Goal: Subscribe to service/newsletter

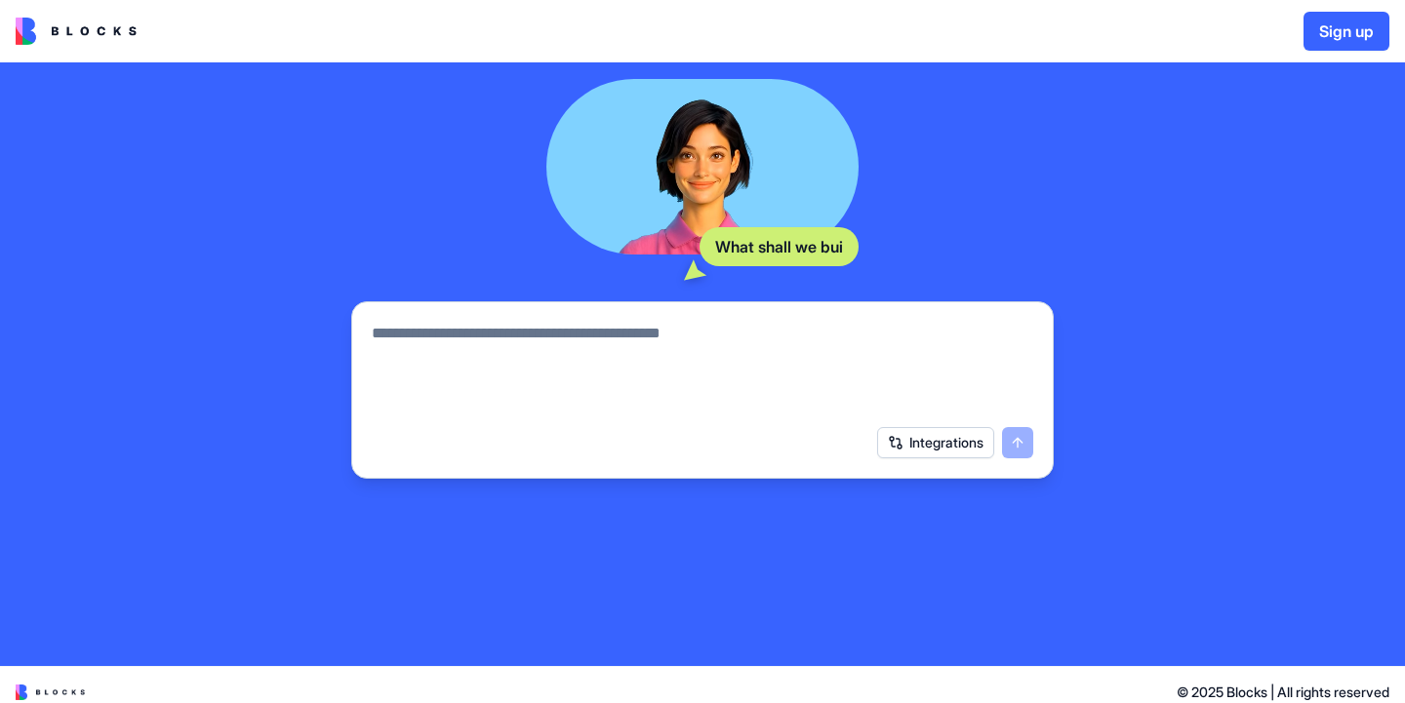
scroll to position [312, 0]
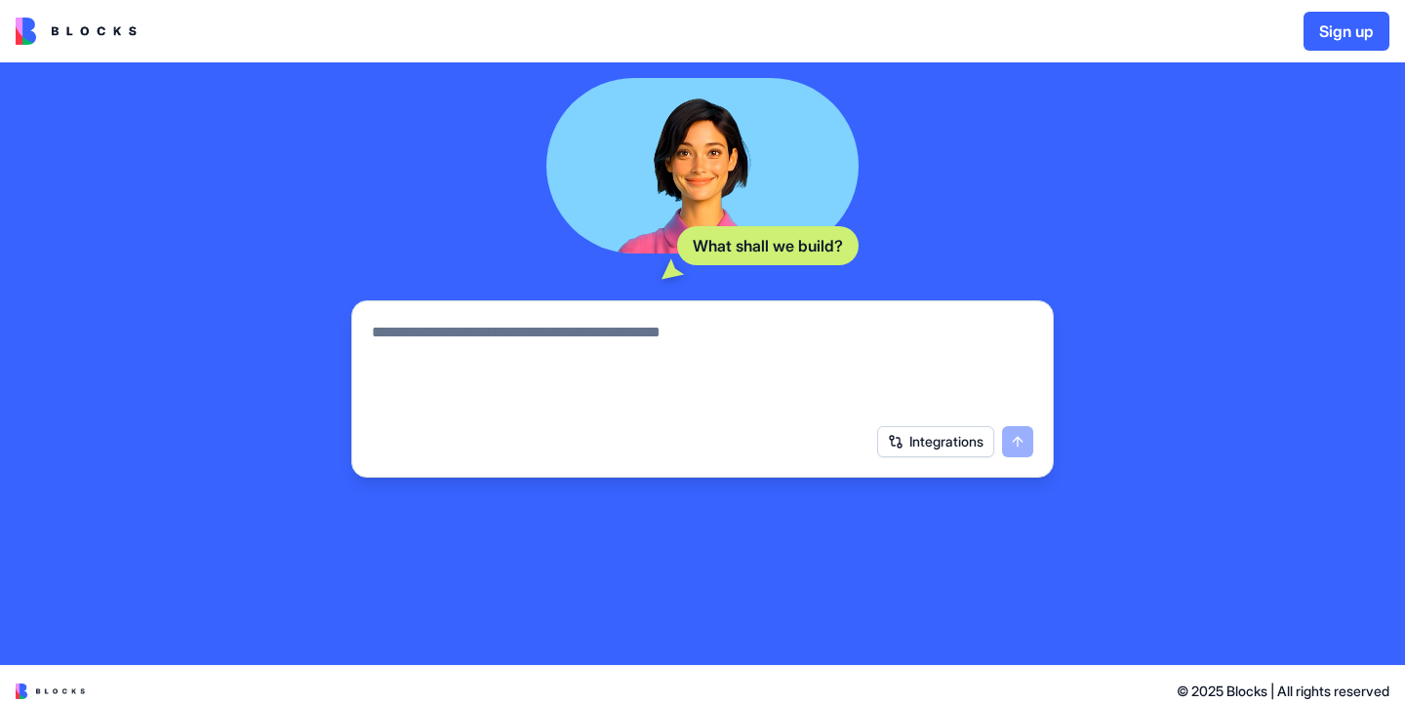
click at [531, 359] on textarea at bounding box center [702, 368] width 661 height 94
click at [1022, 439] on button "submit" at bounding box center [1017, 441] width 31 height 31
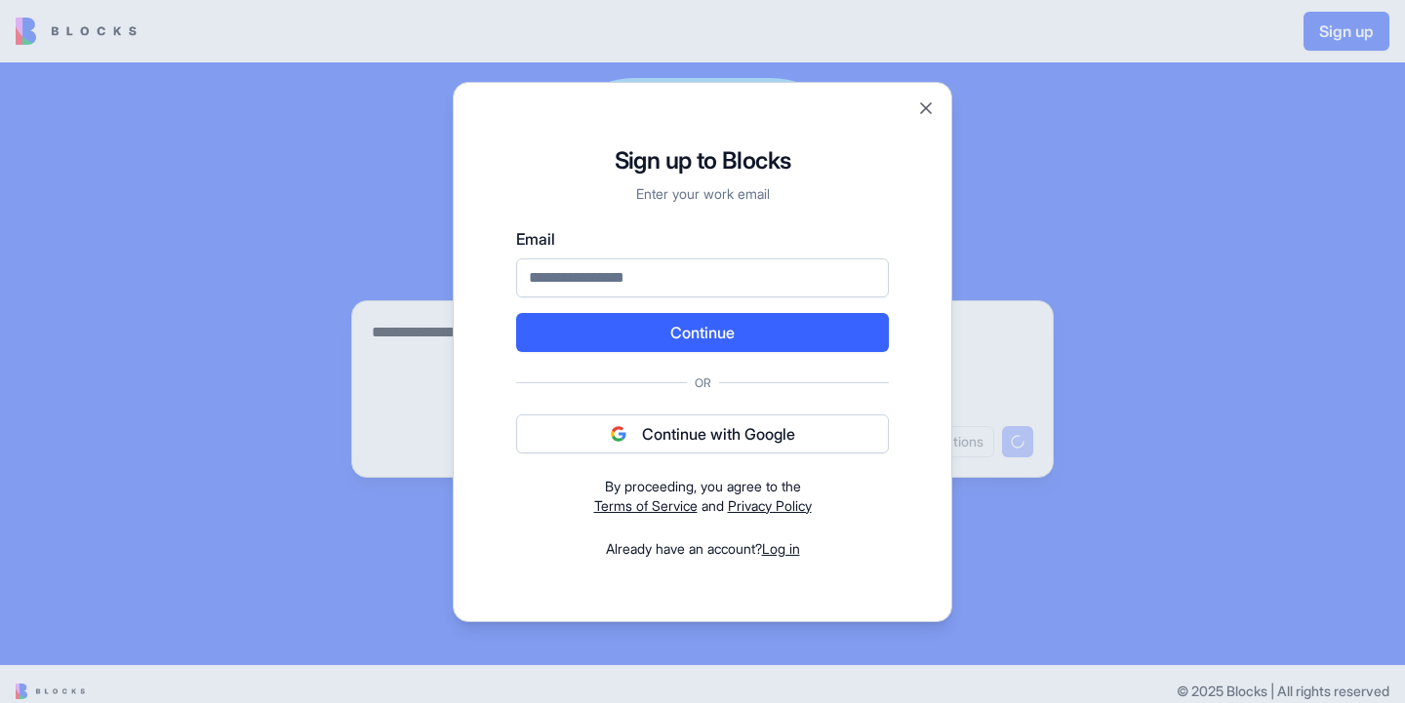
click at [923, 106] on button "Close" at bounding box center [926, 109] width 20 height 20
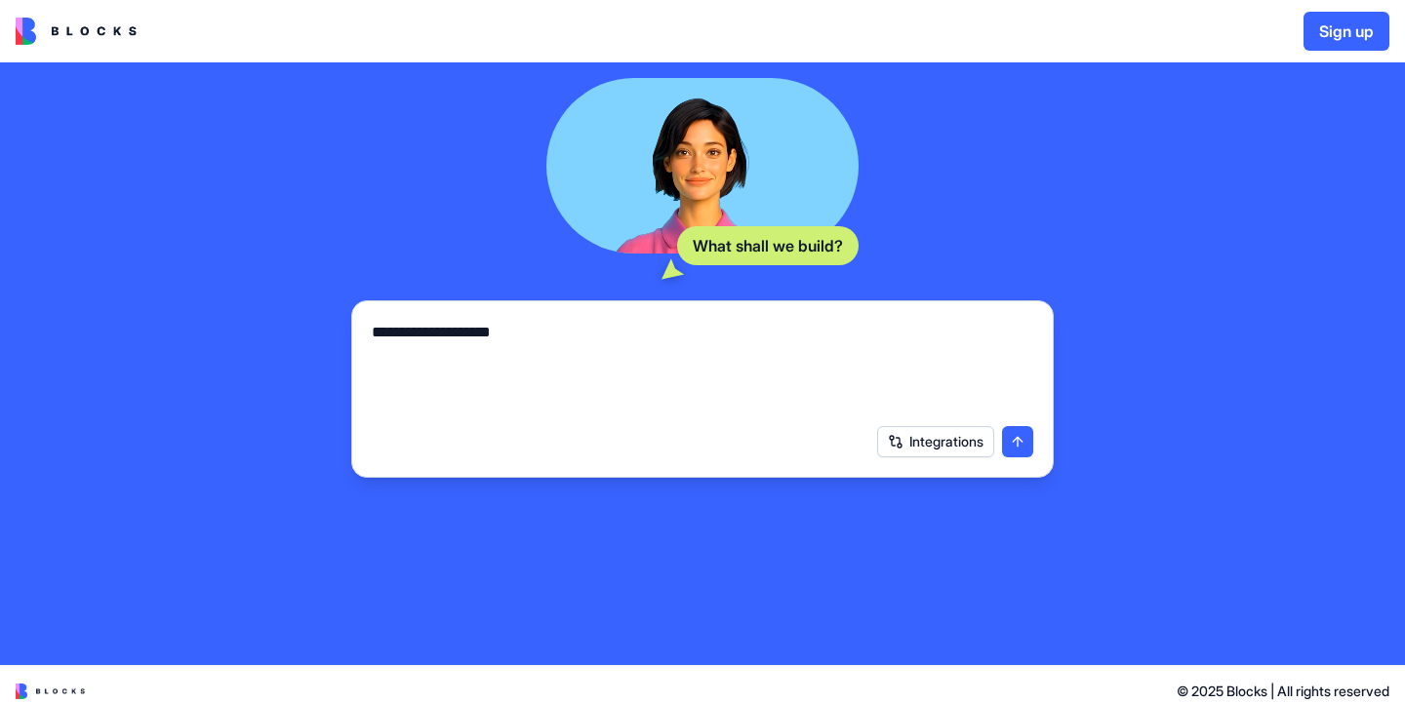
click at [516, 338] on textarea "**********" at bounding box center [702, 368] width 661 height 94
click at [454, 335] on textarea "**********" at bounding box center [702, 368] width 661 height 94
type textarea "**********"
click at [1019, 438] on button "submit" at bounding box center [1017, 441] width 31 height 31
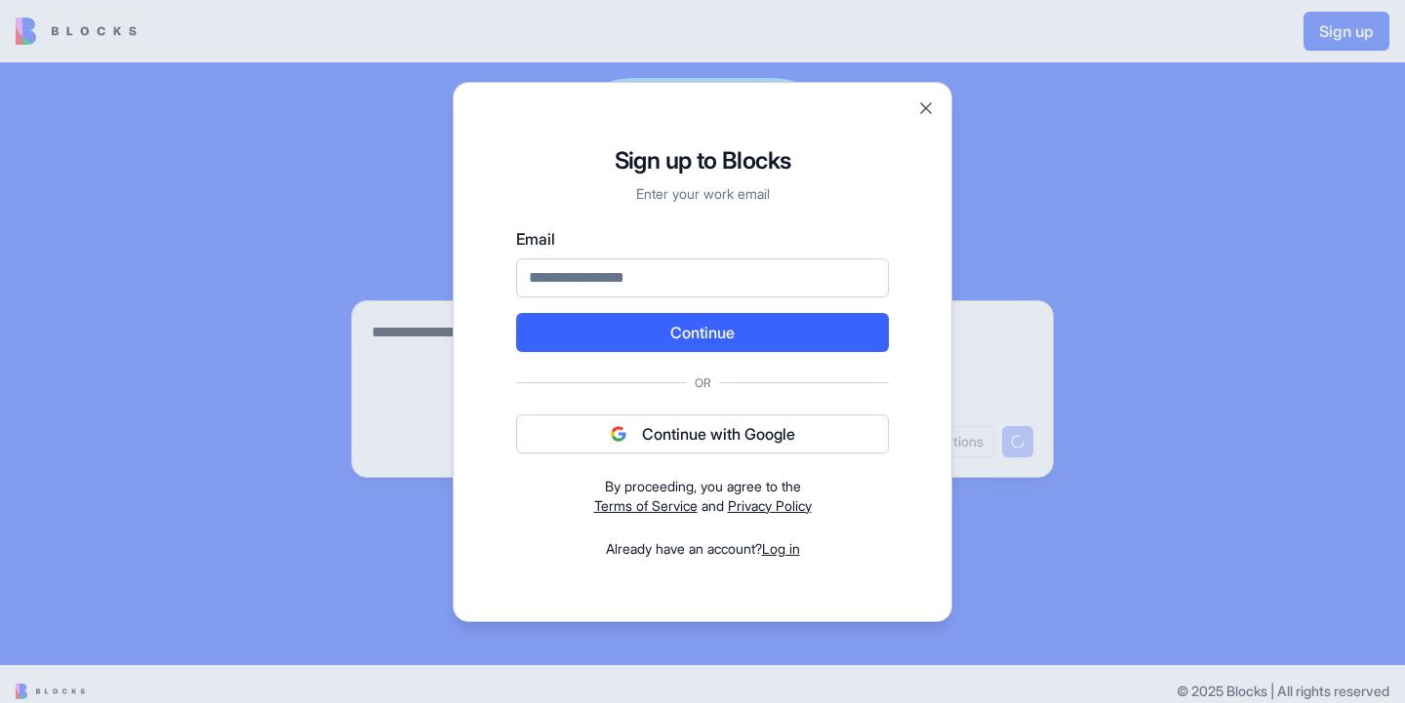
click at [667, 274] on input "Email" at bounding box center [702, 278] width 373 height 39
type input "**********"
click at [676, 335] on button "Continue" at bounding box center [702, 332] width 373 height 39
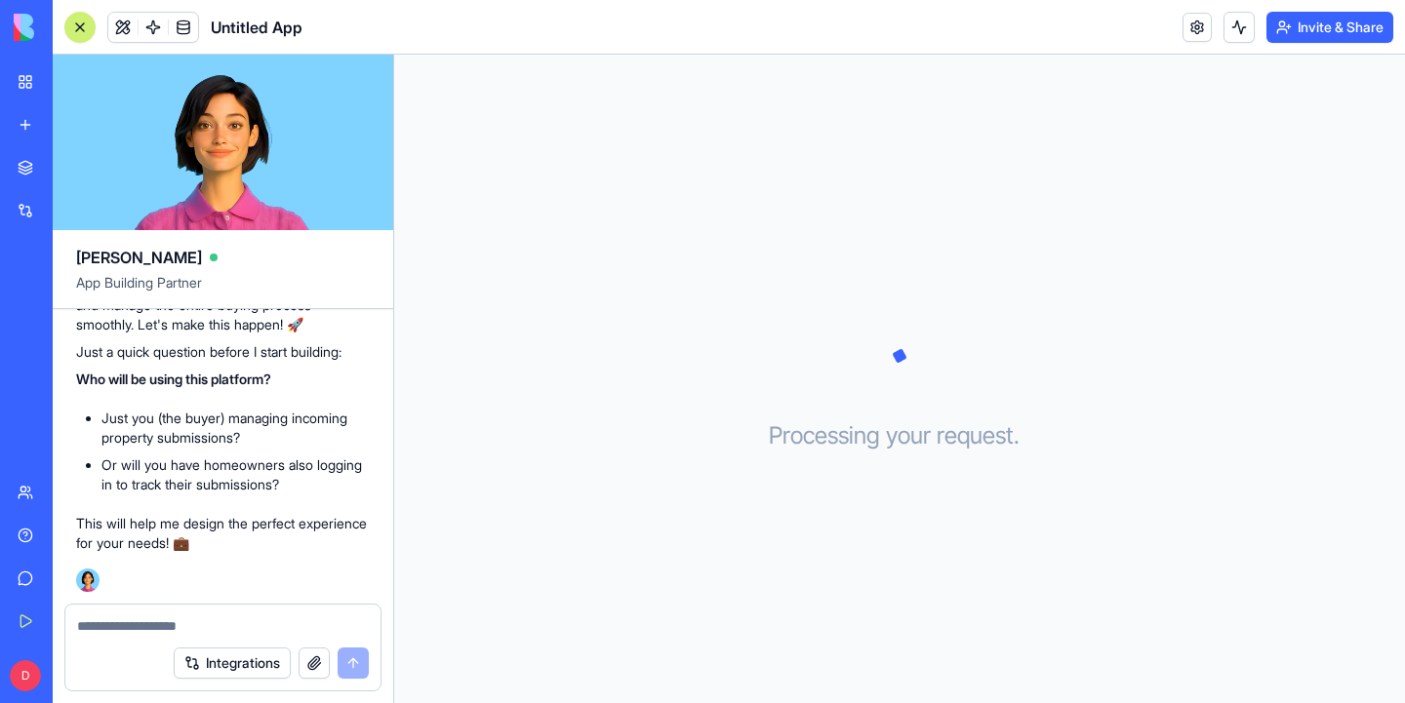
scroll to position [240, 0]
click at [176, 617] on textarea at bounding box center [223, 627] width 292 height 20
type textarea "*******"
click at [352, 662] on button "submit" at bounding box center [353, 663] width 31 height 31
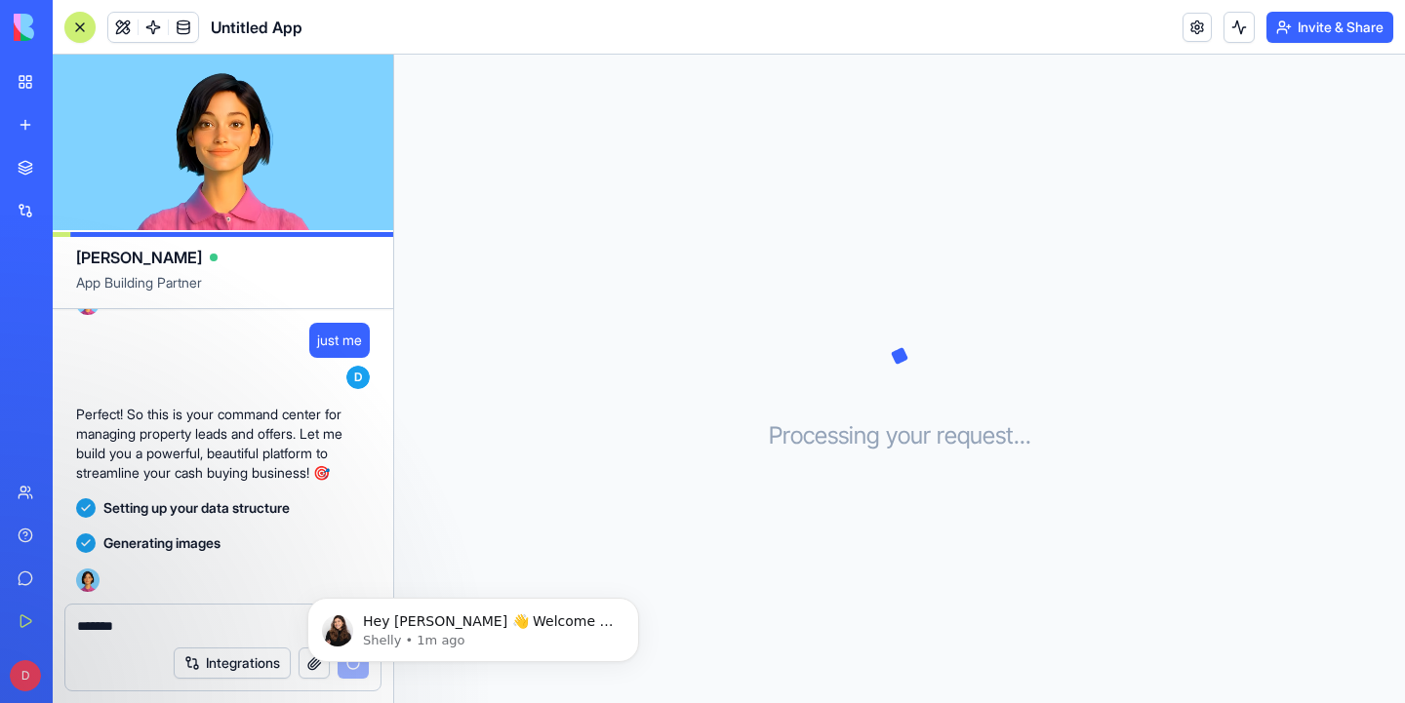
scroll to position [0, 0]
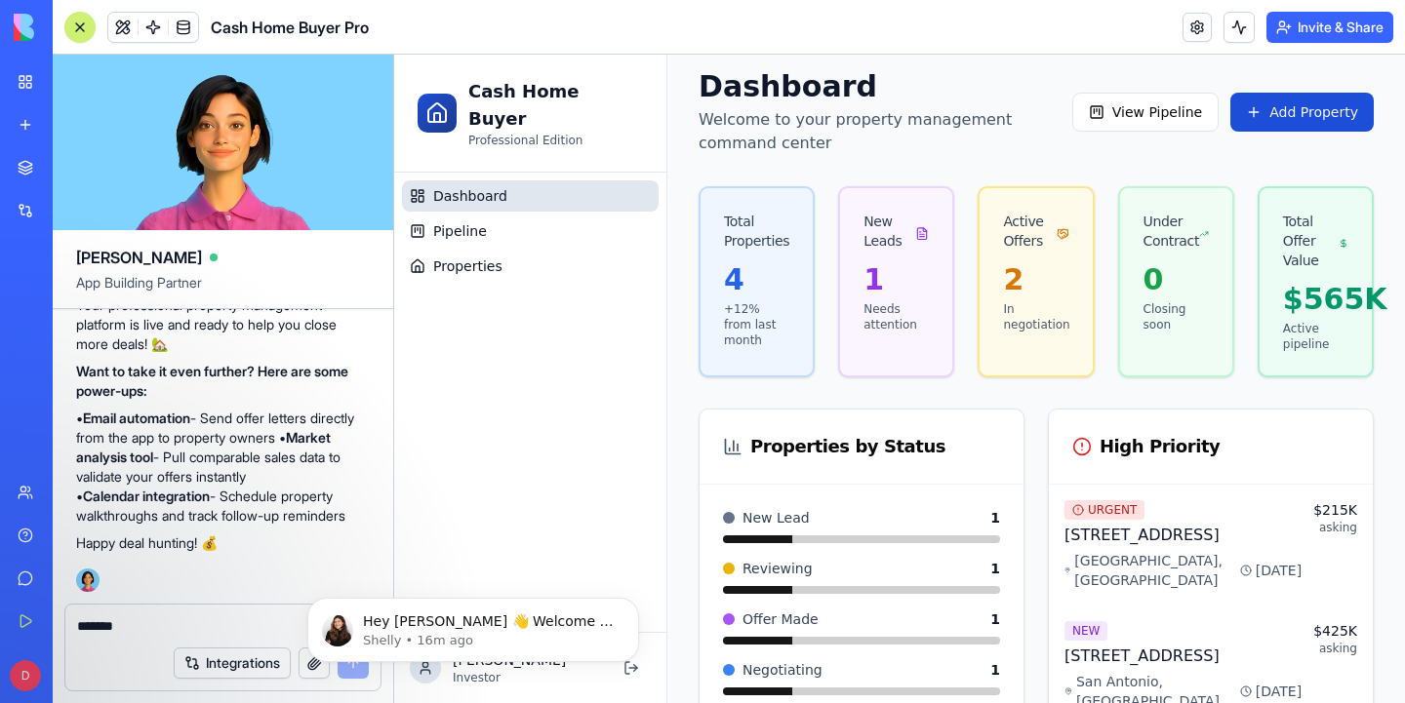
click at [486, 539] on div "Dashboard Pipeline Properties" at bounding box center [530, 402] width 272 height 459
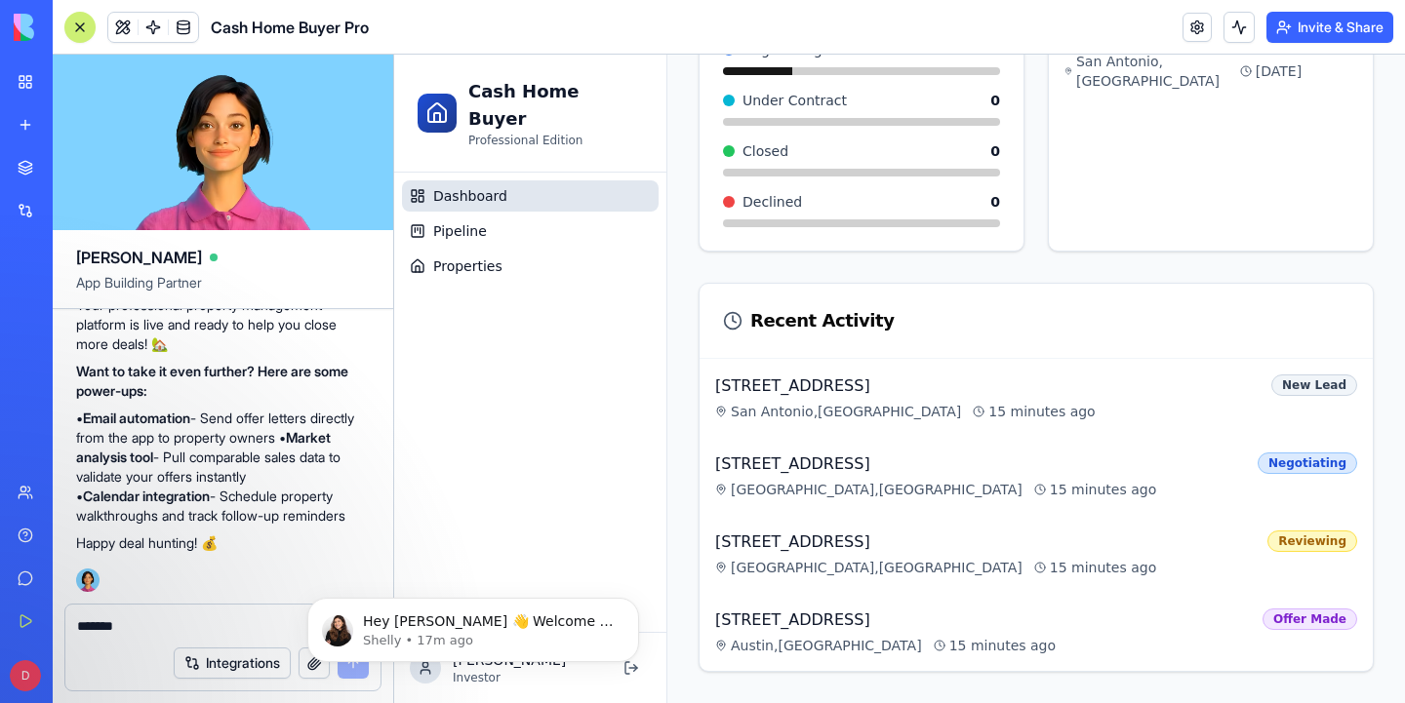
scroll to position [637, 0]
click at [632, 606] on icon "Dismiss notification" at bounding box center [632, 603] width 7 height 7
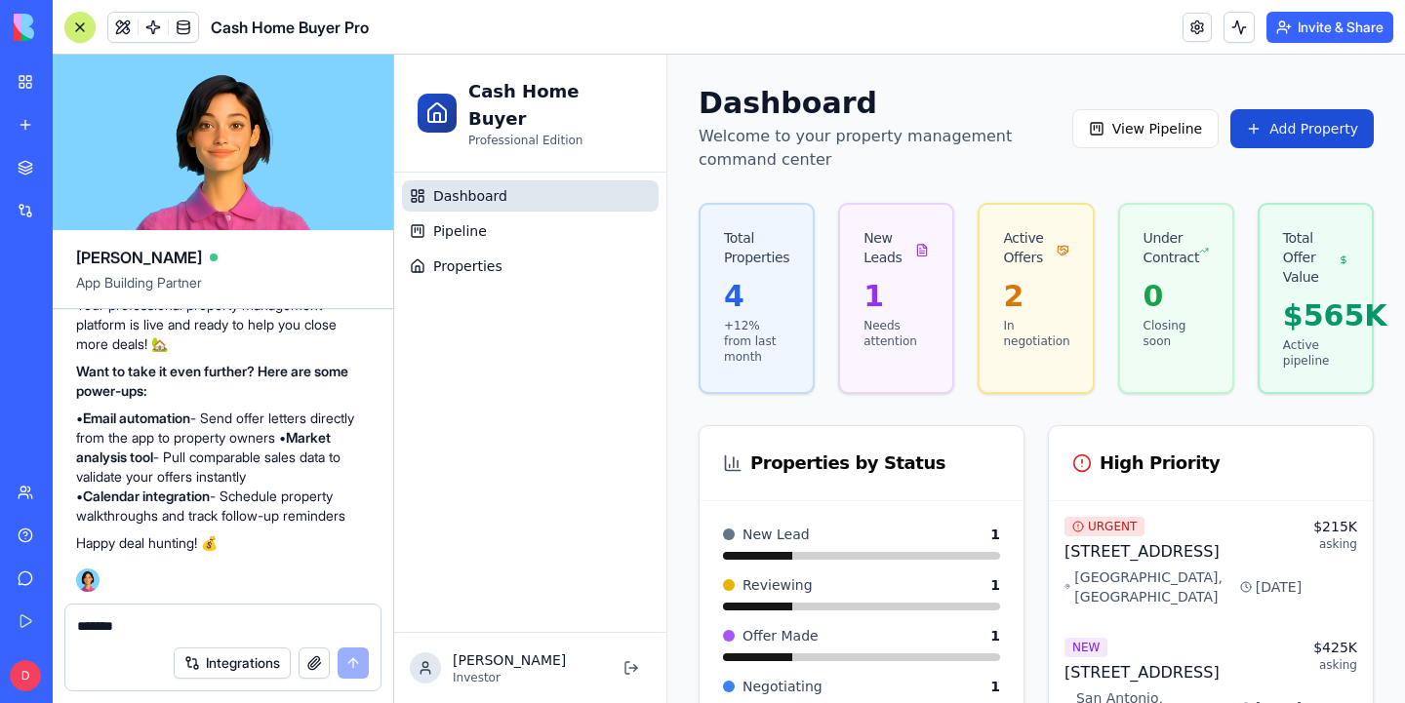
scroll to position [2, 0]
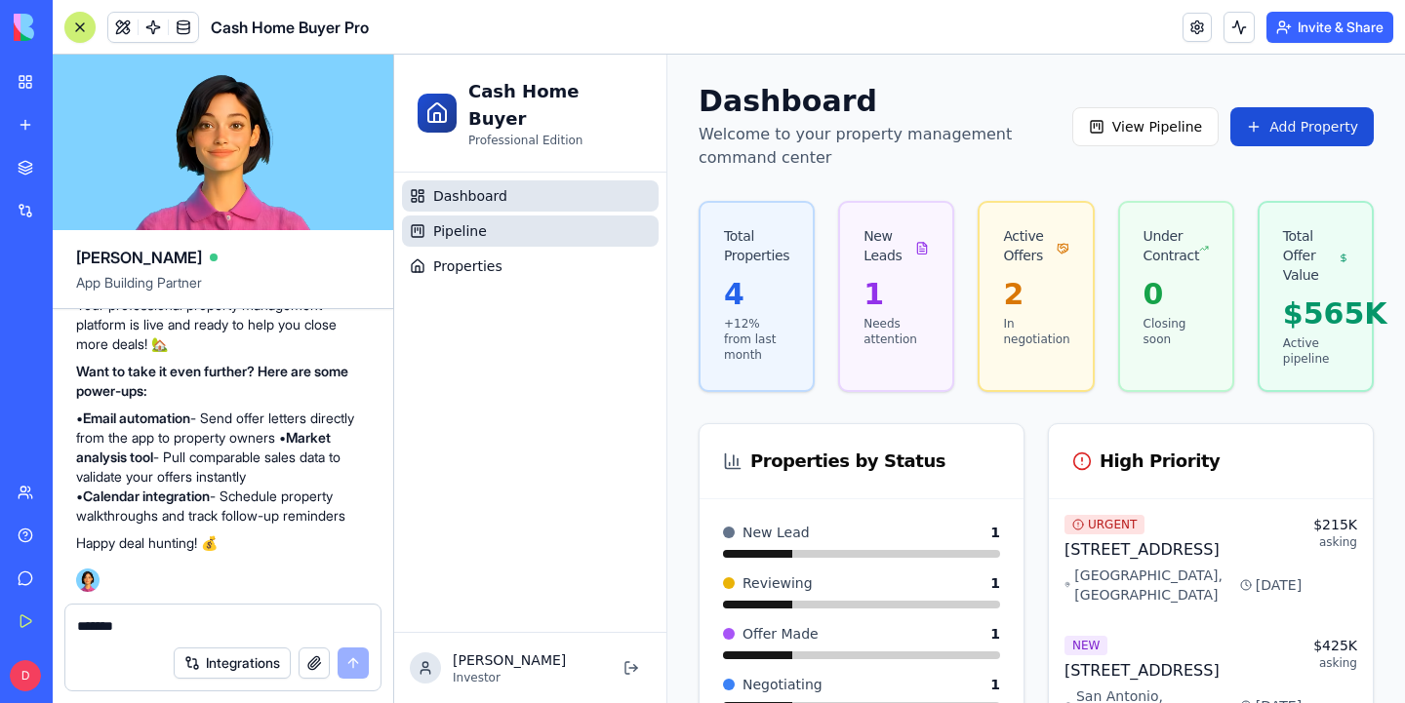
click at [460, 221] on span "Pipeline" at bounding box center [460, 231] width 54 height 20
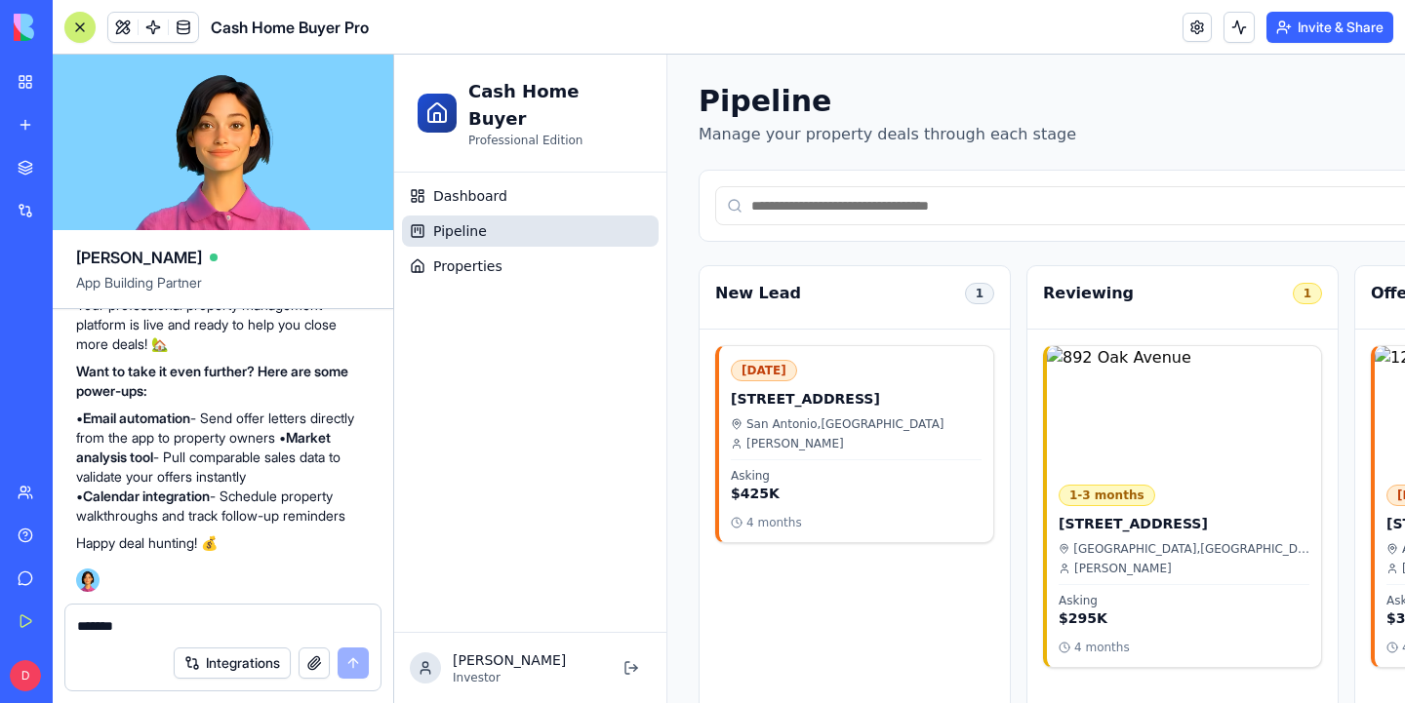
click at [460, 222] on ul "Dashboard Pipeline Properties" at bounding box center [530, 230] width 257 height 101
click at [460, 257] on span "Properties" at bounding box center [467, 267] width 69 height 20
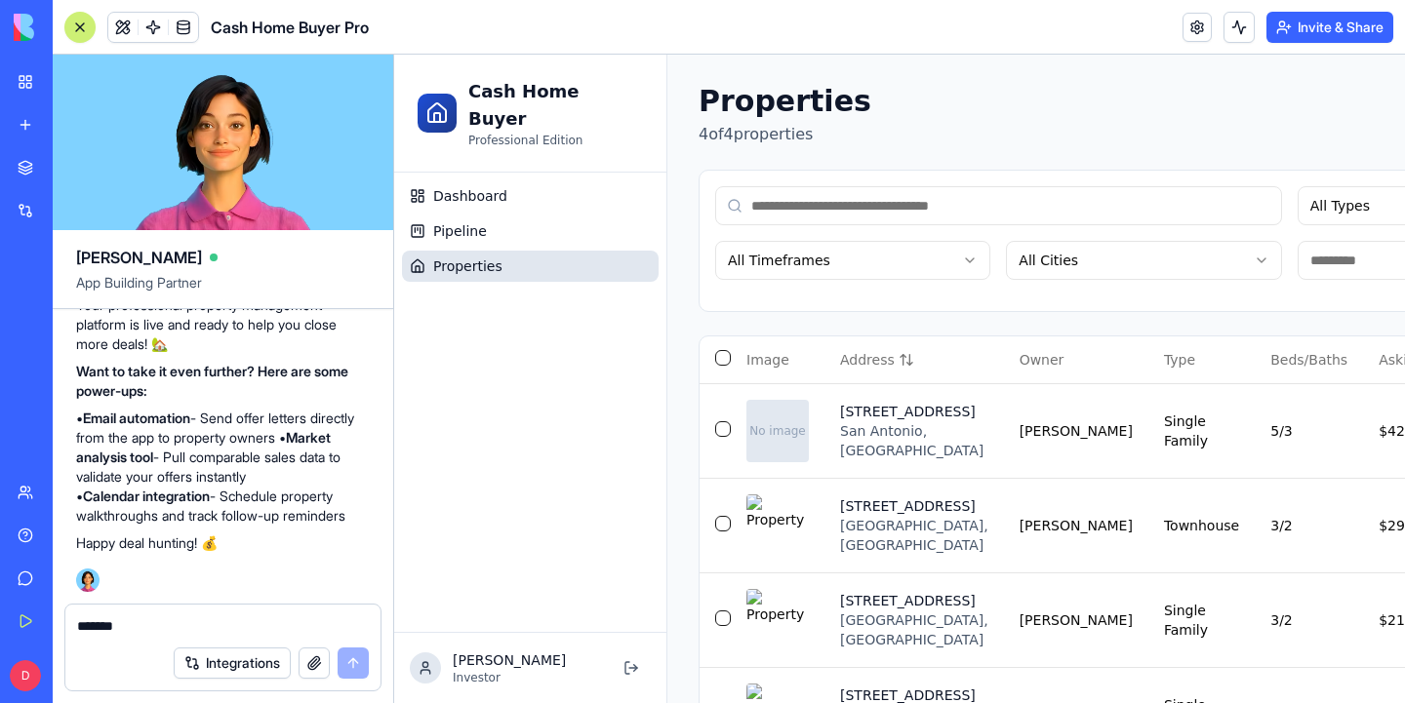
click at [312, 659] on button "button" at bounding box center [314, 663] width 31 height 31
click at [314, 661] on button "button" at bounding box center [314, 663] width 31 height 31
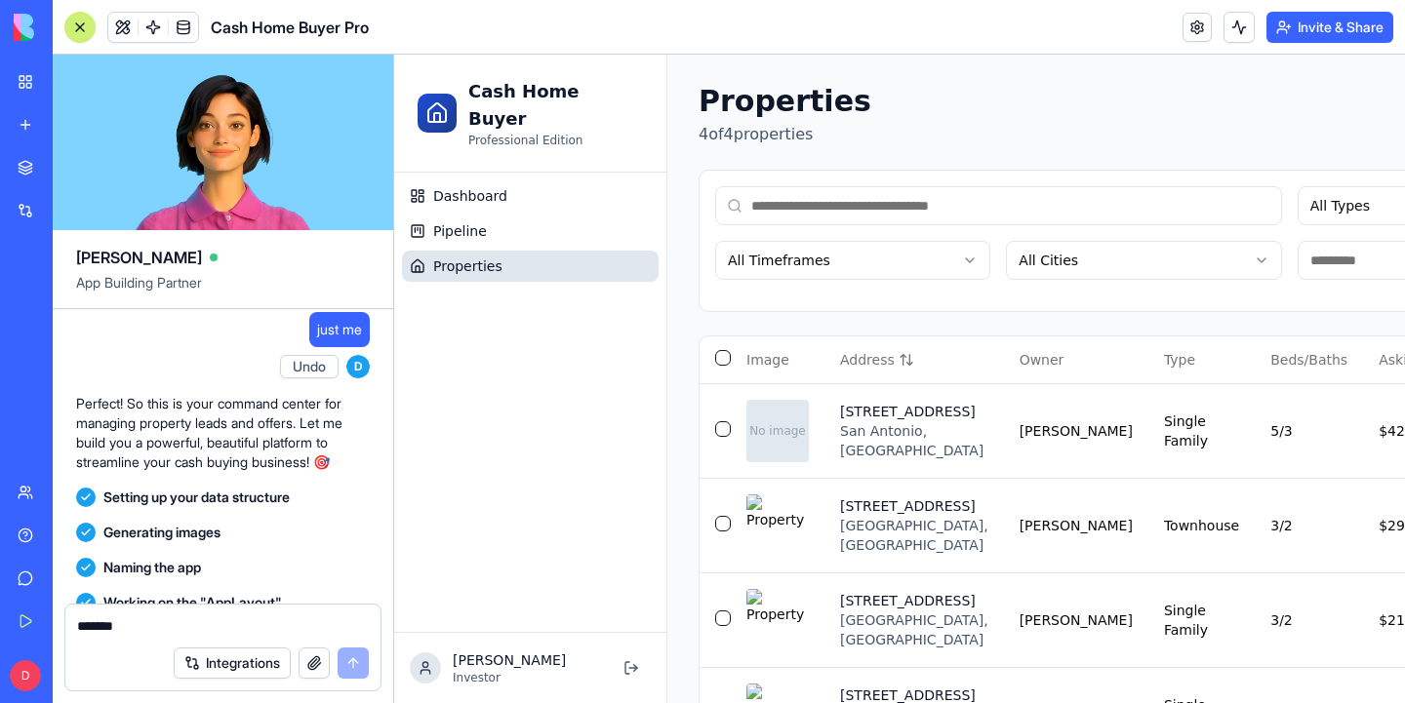
scroll to position [526, 0]
